Goal: Task Accomplishment & Management: Manage account settings

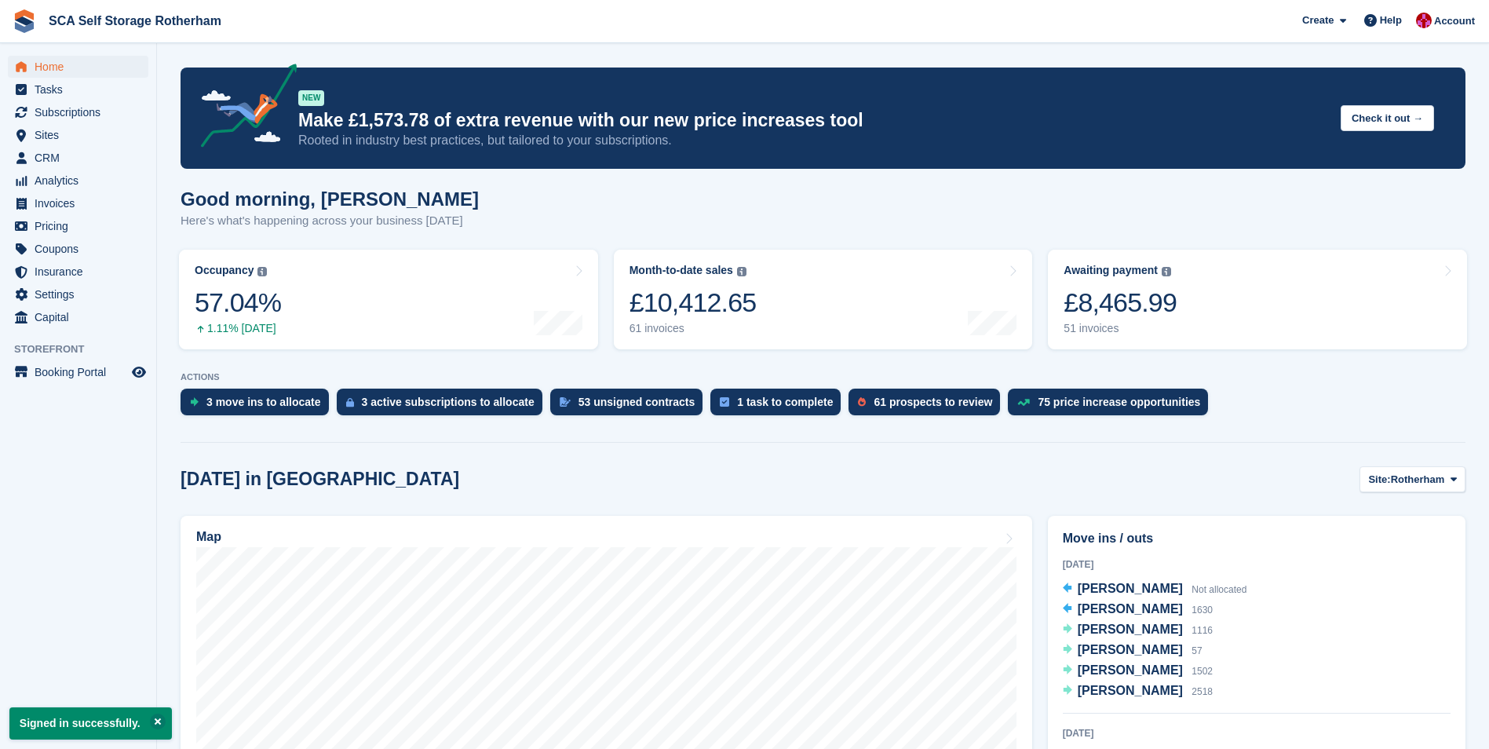
scroll to position [235, 0]
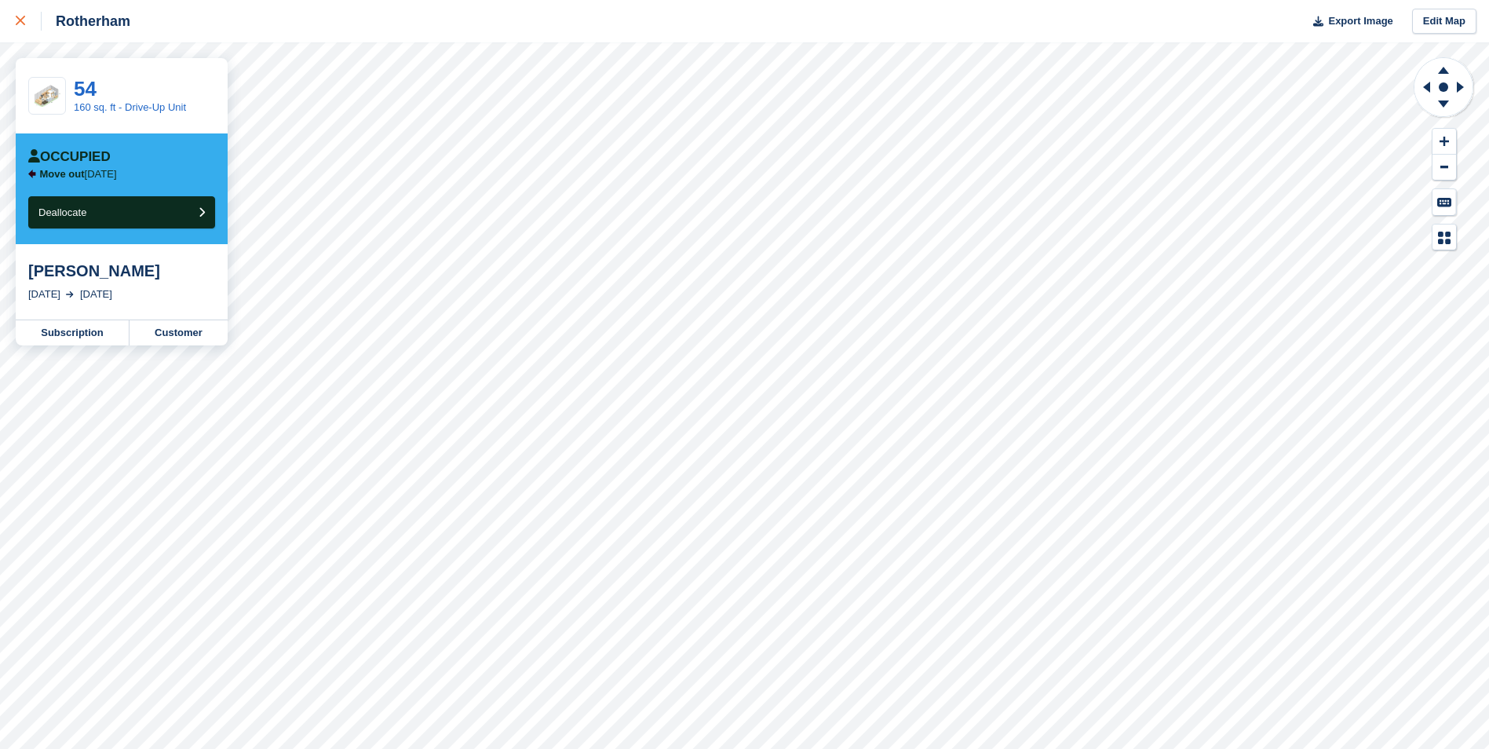
click at [27, 25] on div at bounding box center [29, 21] width 26 height 19
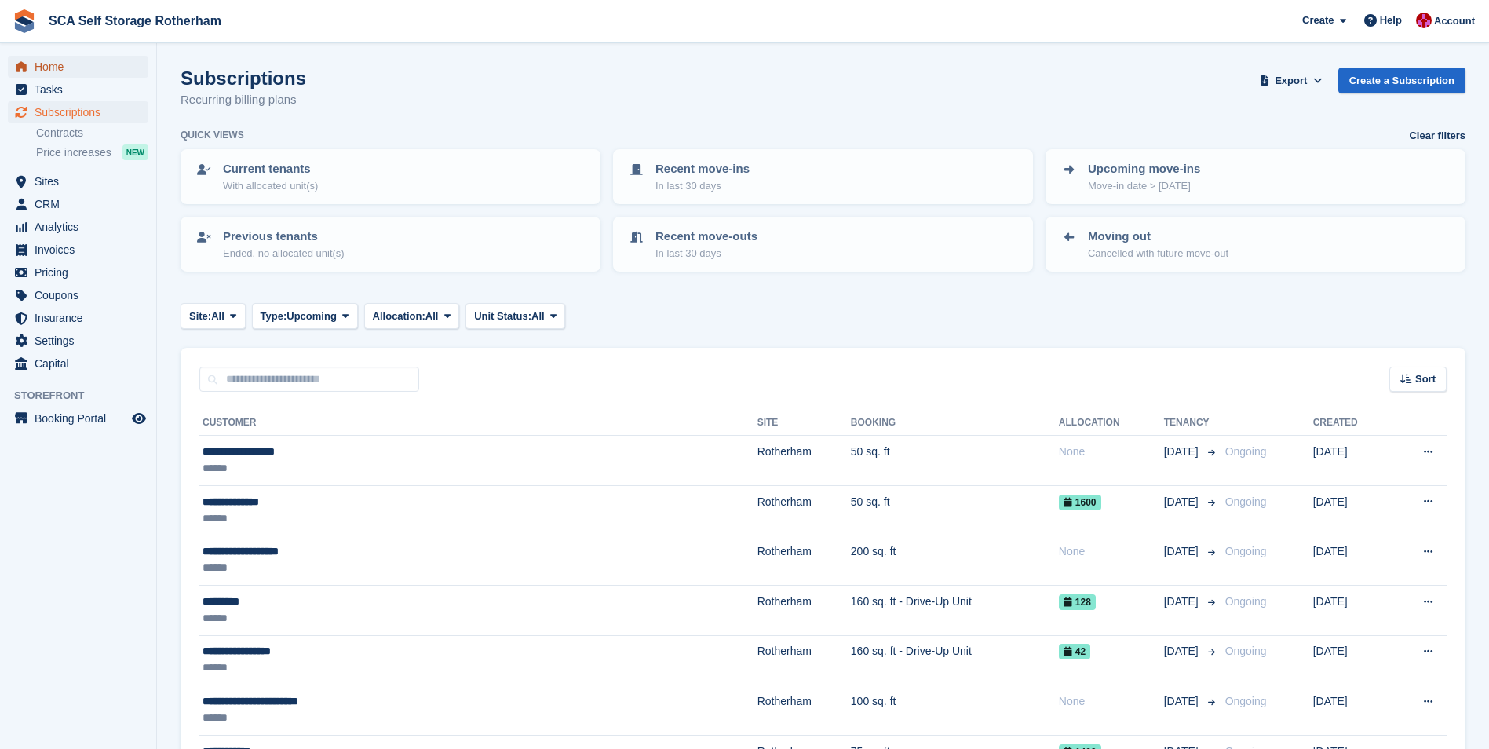
click at [62, 58] on span "Home" at bounding box center [82, 67] width 94 height 22
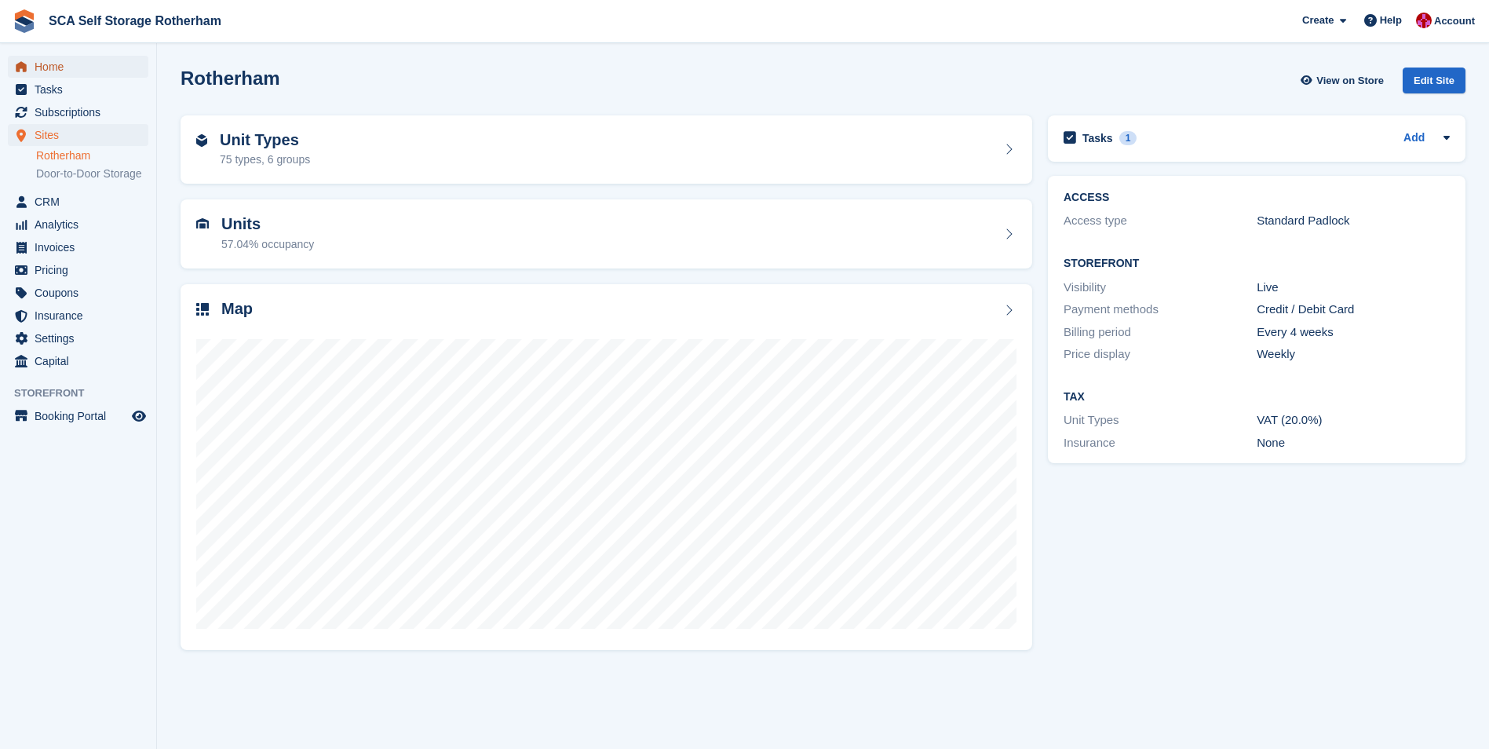
click at [79, 73] on span "Home" at bounding box center [82, 67] width 94 height 22
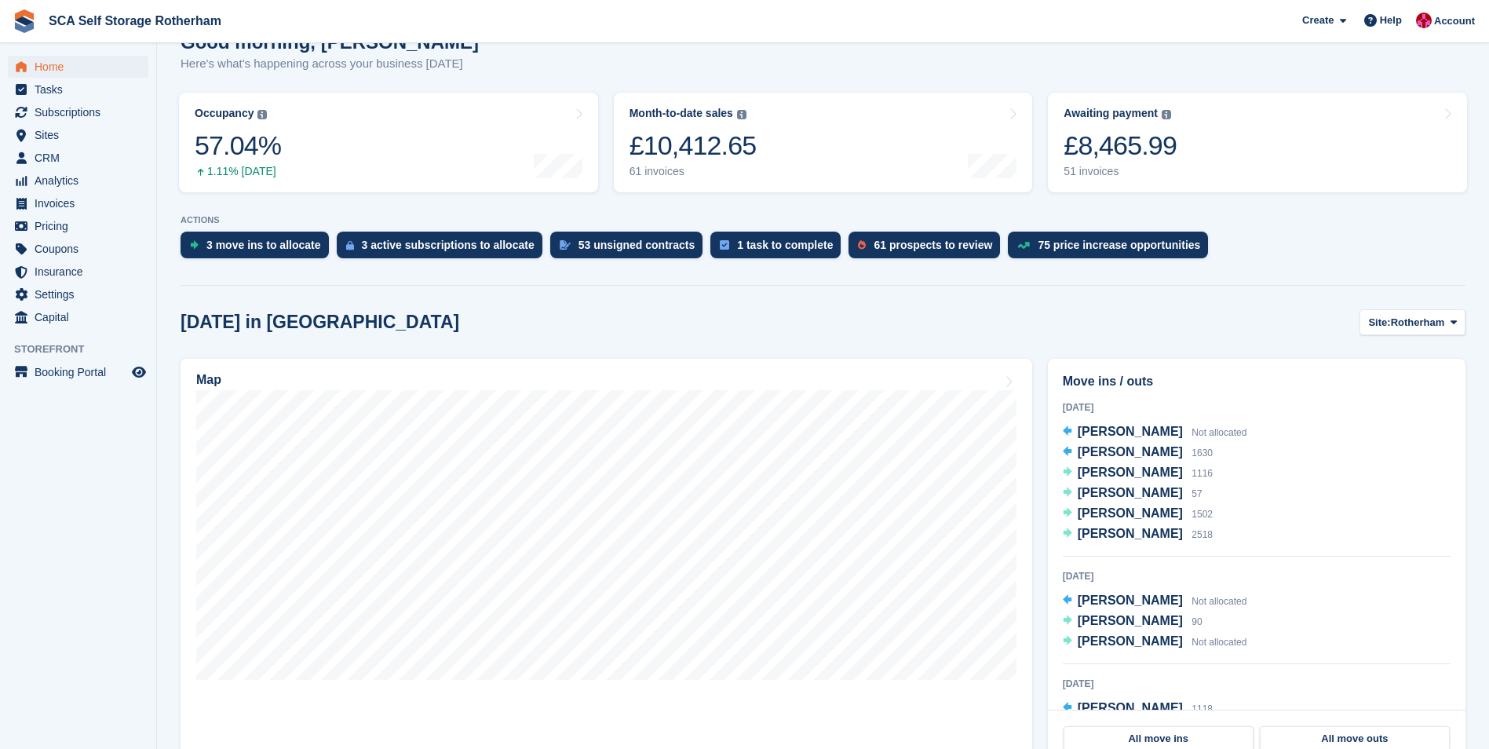
scroll to position [235, 0]
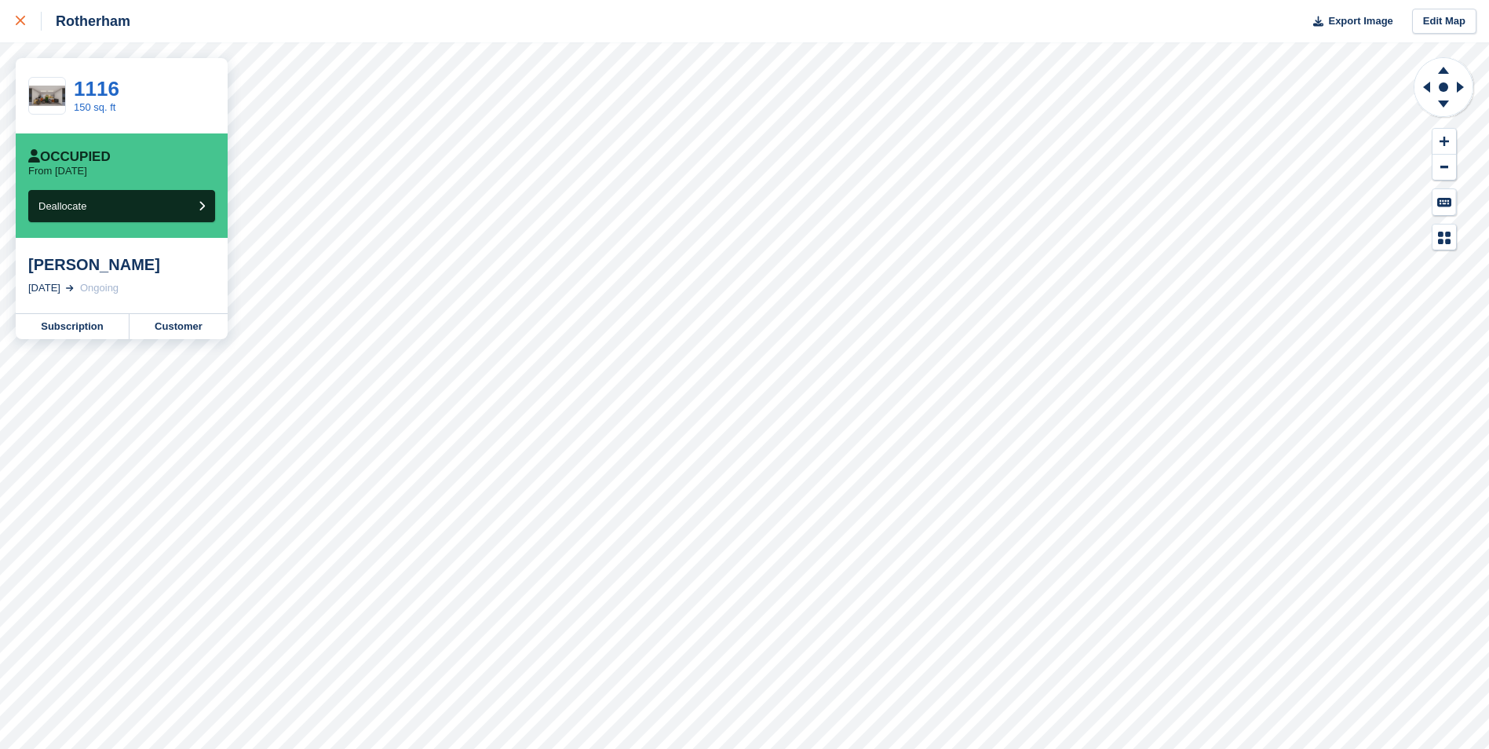
click at [20, 19] on icon at bounding box center [20, 20] width 9 height 9
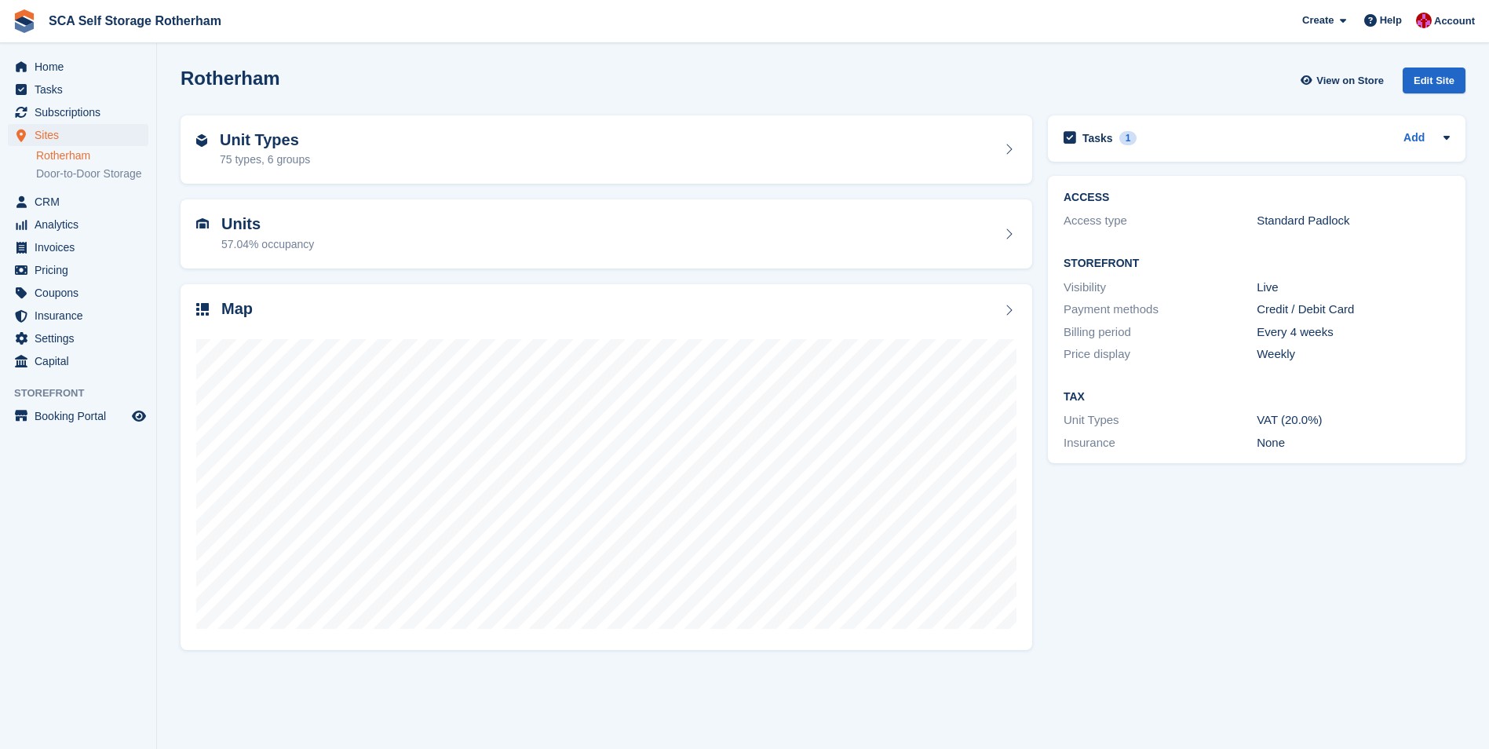
click at [1208, 651] on div "Tasks 1 Add Shaazab Shukar eviction [DATE] ACCESS Access type Standard Padlock" at bounding box center [1256, 382] width 433 height 549
click at [64, 71] on span "Home" at bounding box center [82, 67] width 94 height 22
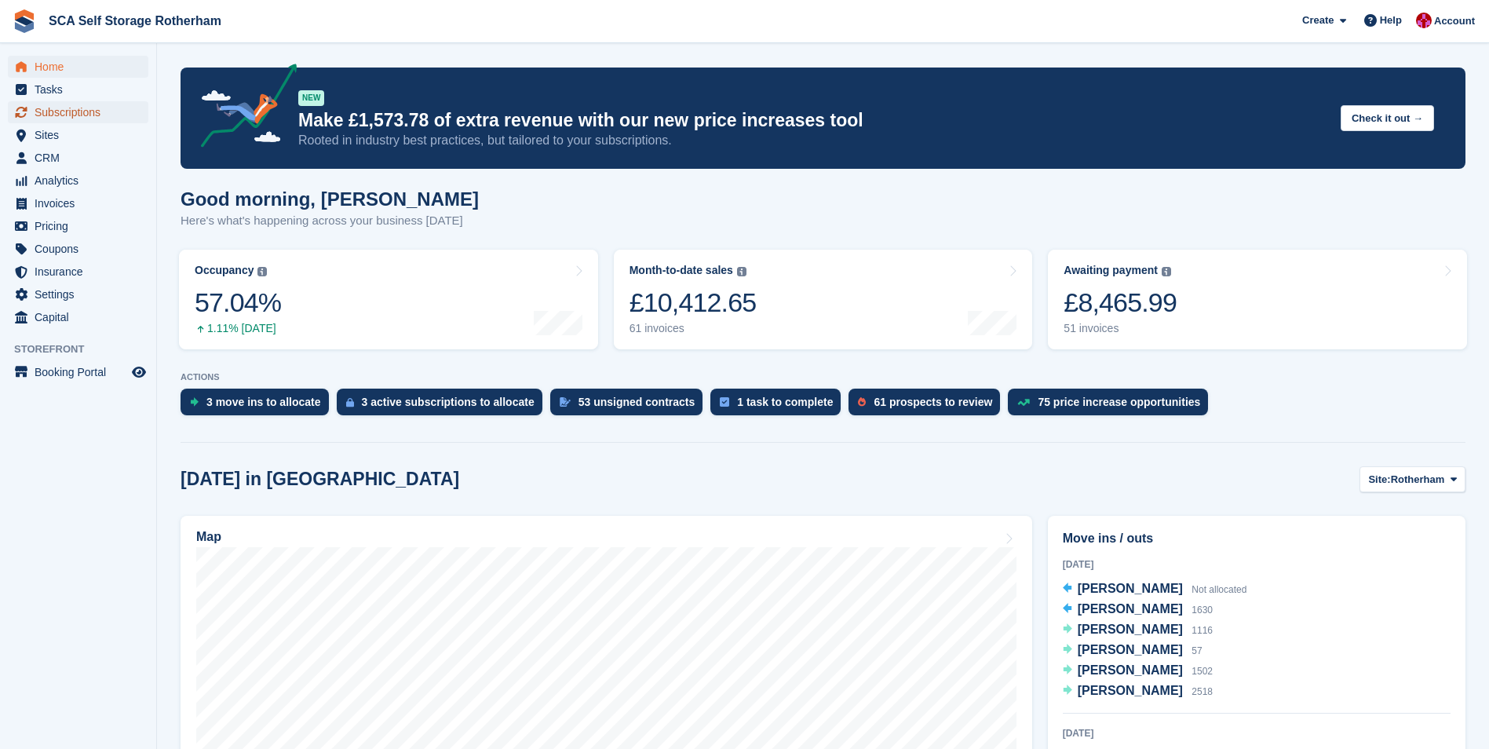
click at [90, 115] on span "Subscriptions" at bounding box center [82, 112] width 94 height 22
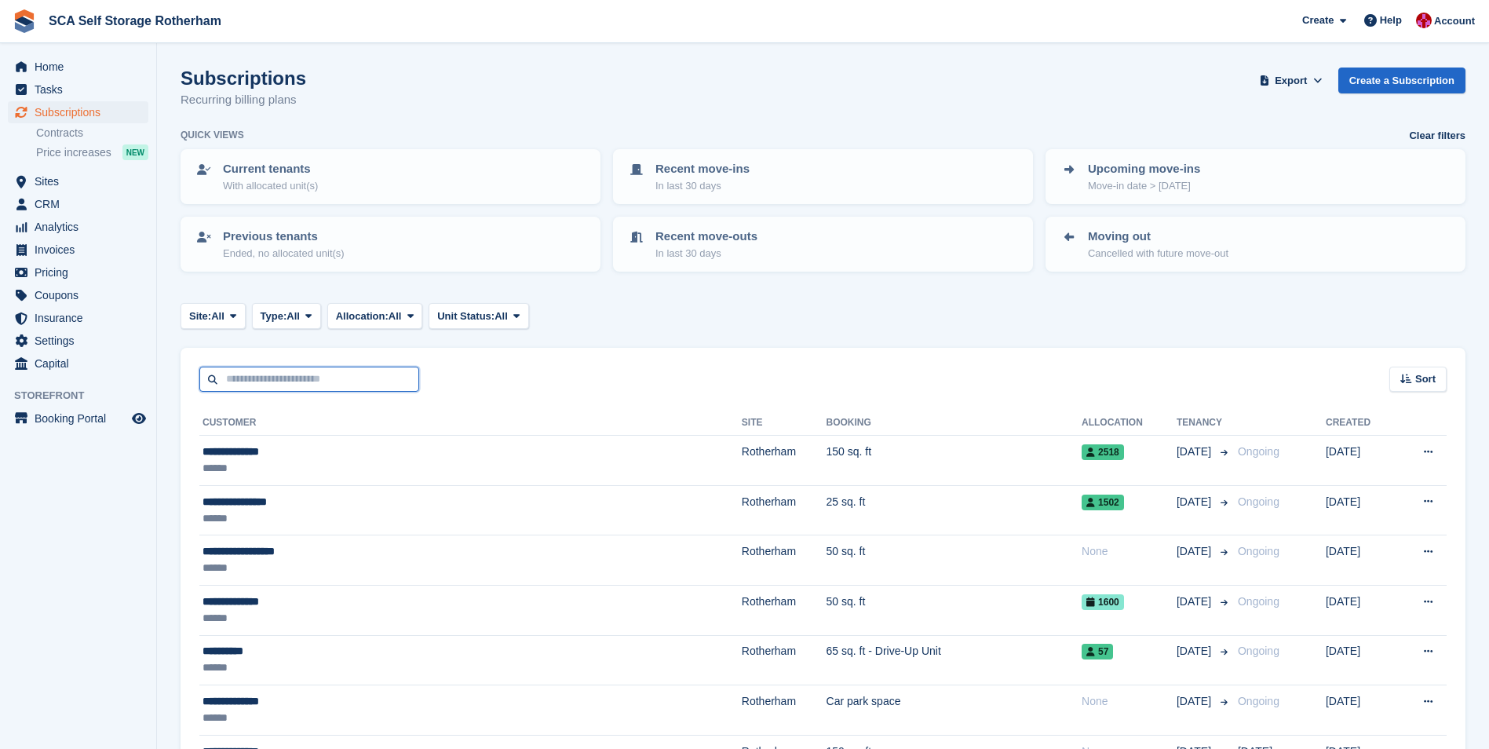
click at [308, 371] on input "text" at bounding box center [309, 379] width 220 height 26
type input "***"
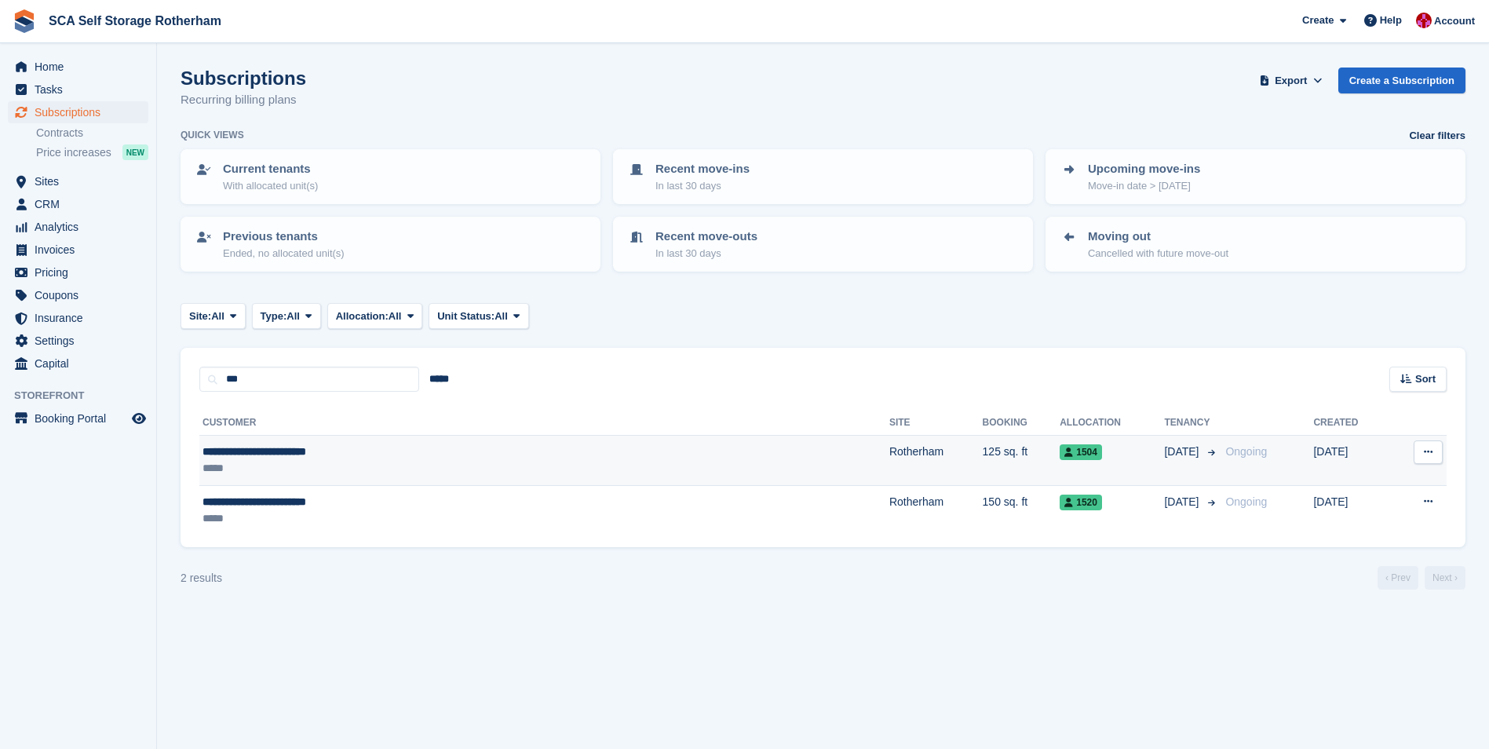
click at [424, 478] on td "**********" at bounding box center [544, 461] width 690 height 50
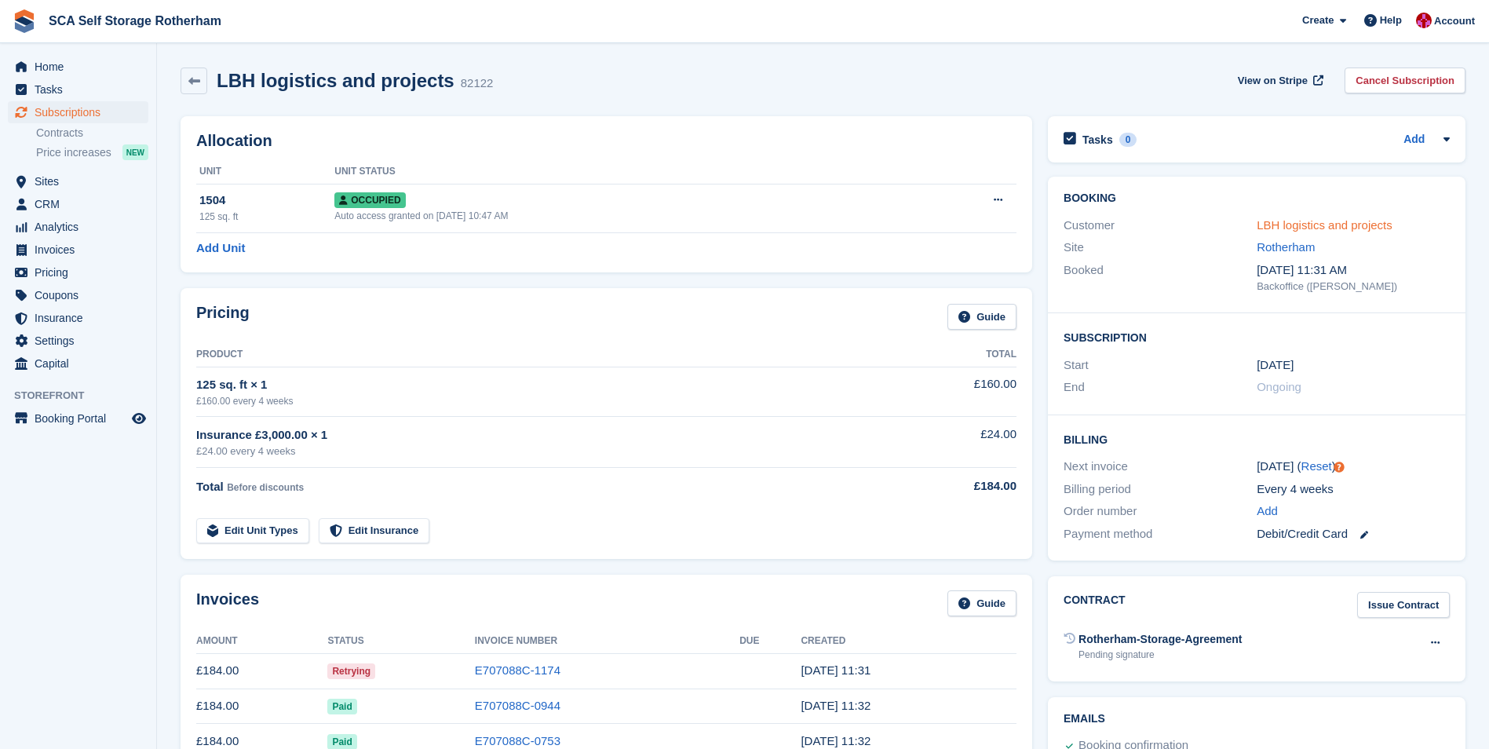
click at [1307, 226] on link "LBH logistics and projects" at bounding box center [1324, 224] width 136 height 13
